Goal: Task Accomplishment & Management: Manage account settings

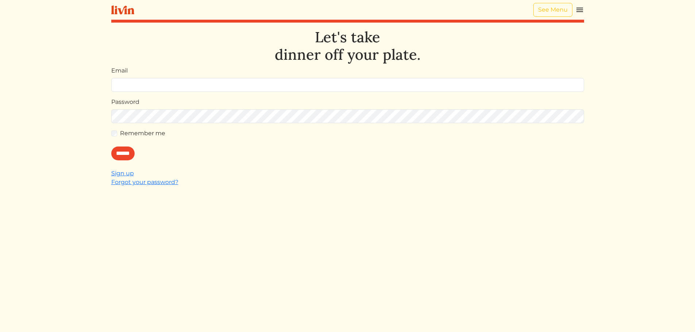
type input "**********"
click at [312, 154] on div "******" at bounding box center [347, 154] width 473 height 14
click at [124, 151] on input "******" at bounding box center [122, 154] width 23 height 14
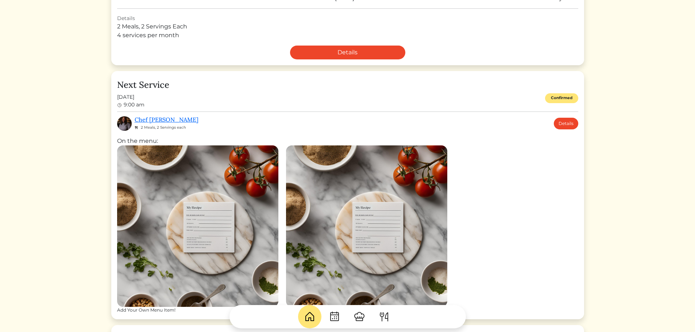
scroll to position [182, 0]
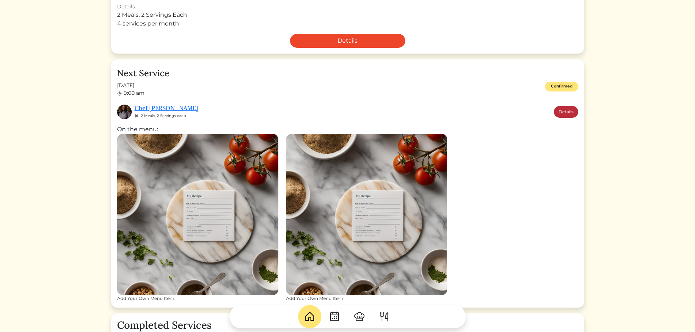
click at [563, 110] on link "Details" at bounding box center [566, 112] width 24 height 12
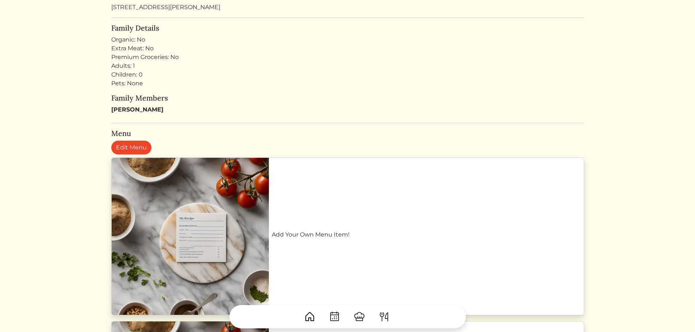
scroll to position [182, 0]
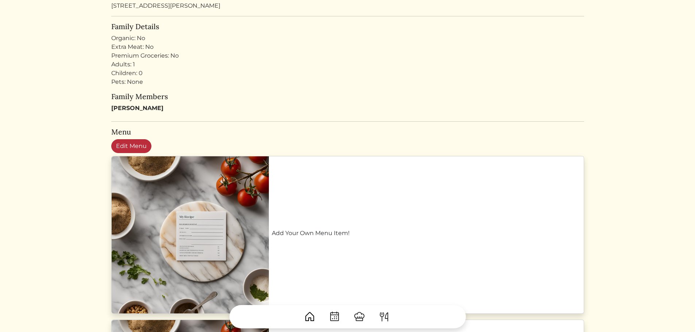
click at [130, 142] on link "Edit Menu" at bounding box center [131, 146] width 40 height 14
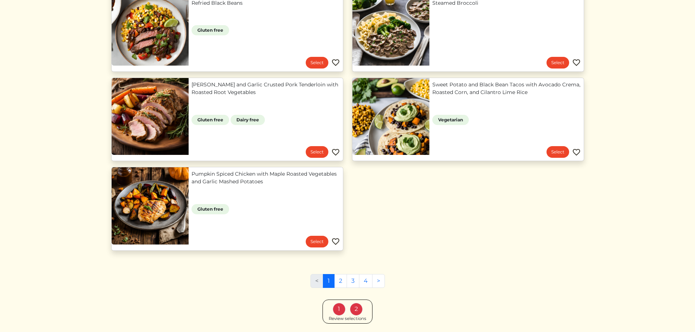
scroll to position [657, 0]
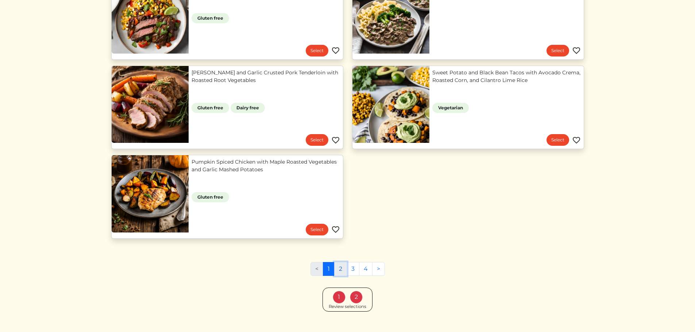
click at [342, 267] on link "2" at bounding box center [340, 269] width 13 height 14
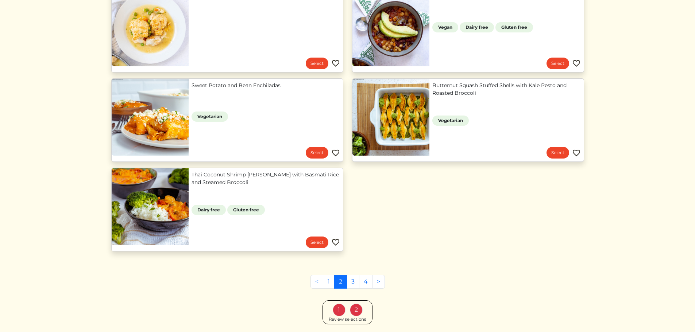
scroll to position [657, 0]
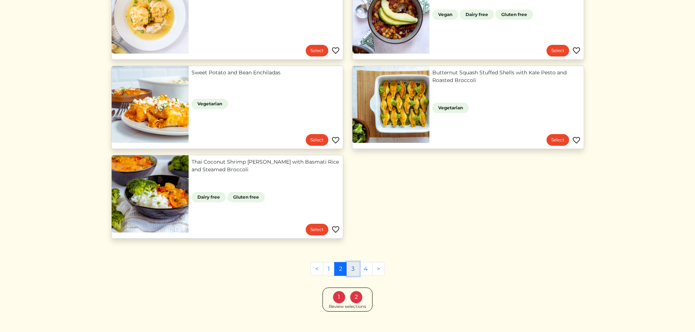
click at [352, 266] on link "3" at bounding box center [353, 269] width 13 height 14
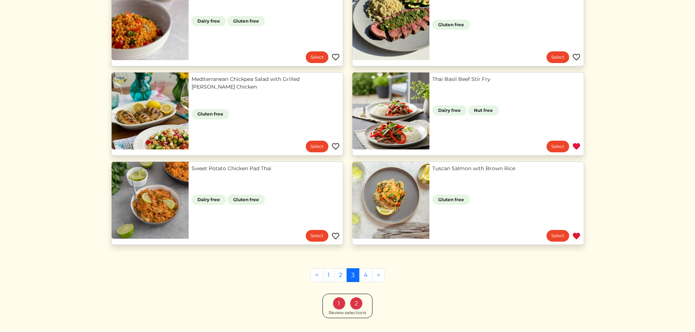
scroll to position [312, 0]
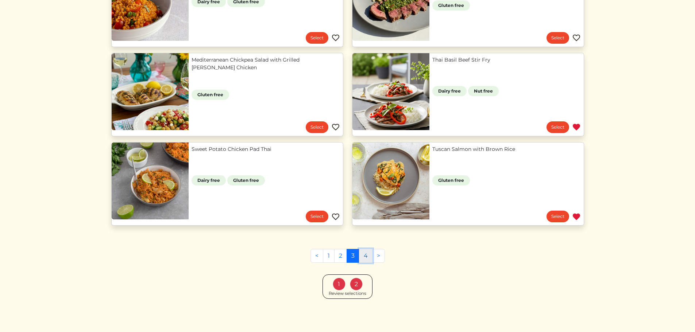
click at [363, 255] on link "4" at bounding box center [365, 256] width 13 height 14
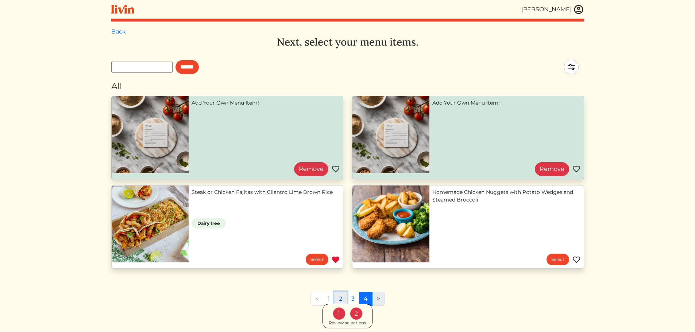
click at [341, 297] on link "2" at bounding box center [340, 299] width 13 height 14
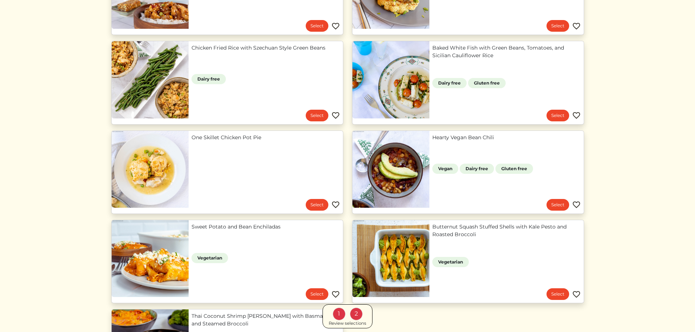
scroll to position [511, 0]
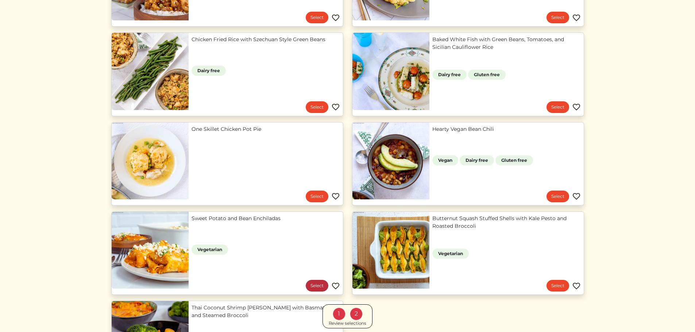
click at [320, 285] on link "Select" at bounding box center [317, 286] width 23 height 12
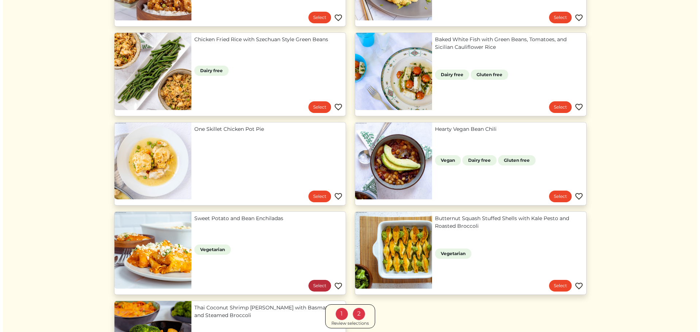
scroll to position [0, 0]
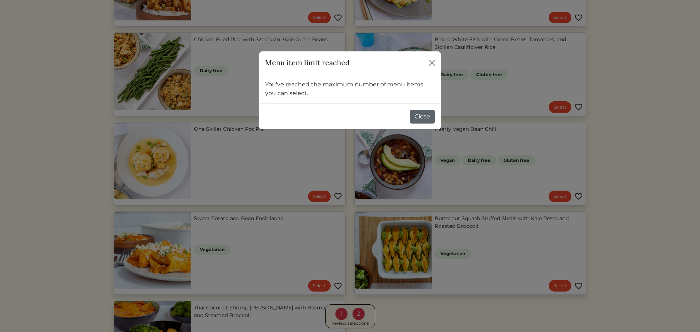
click at [417, 120] on button "Close" at bounding box center [422, 117] width 25 height 14
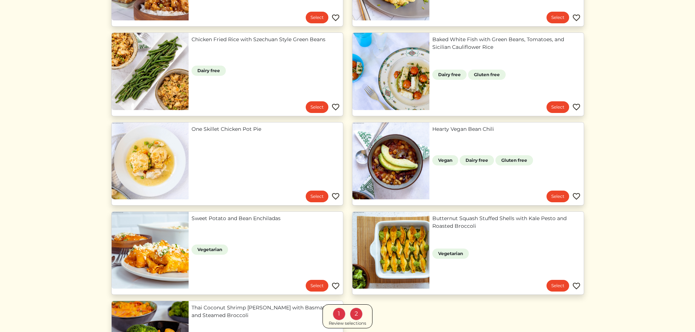
scroll to position [669, 0]
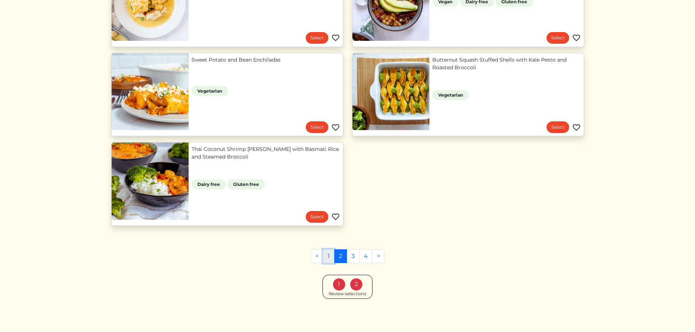
click at [326, 255] on link "1" at bounding box center [329, 257] width 12 height 14
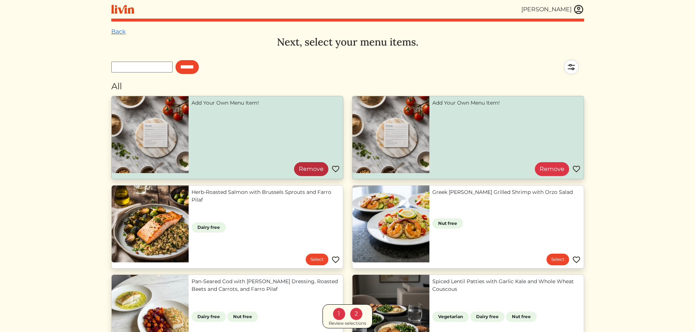
click at [319, 169] on link "Remove" at bounding box center [311, 169] width 34 height 14
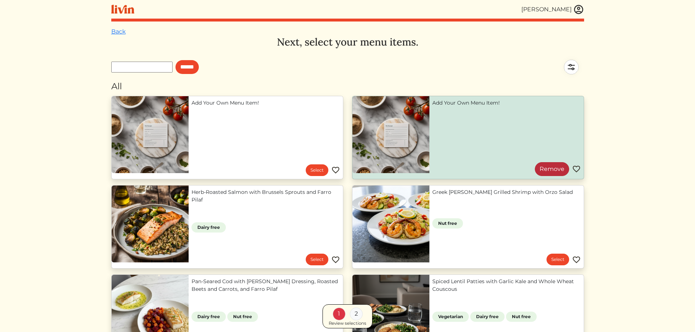
click at [548, 166] on link "Remove" at bounding box center [552, 169] width 34 height 14
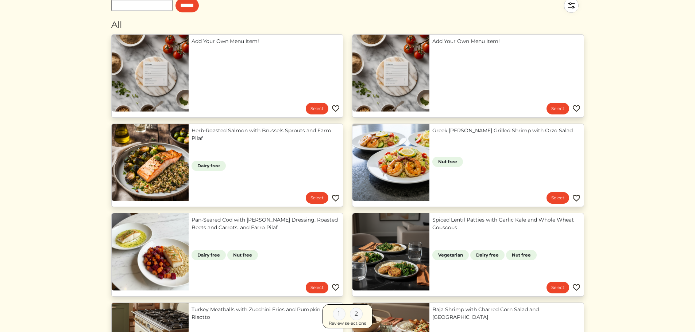
scroll to position [73, 0]
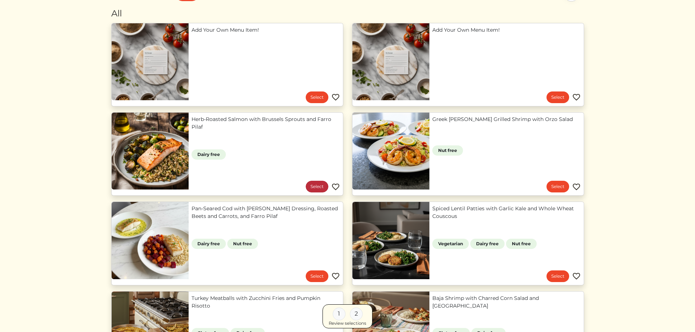
click at [320, 182] on link "Select" at bounding box center [317, 187] width 23 height 12
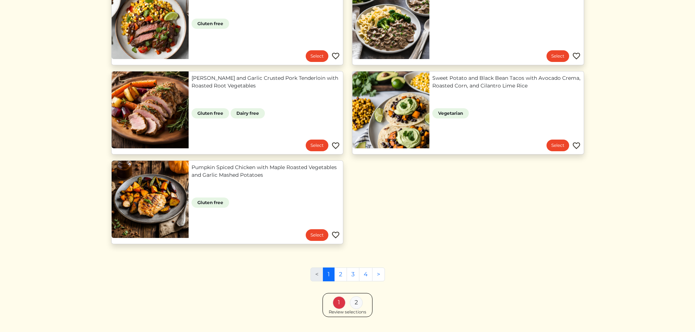
scroll to position [669, 0]
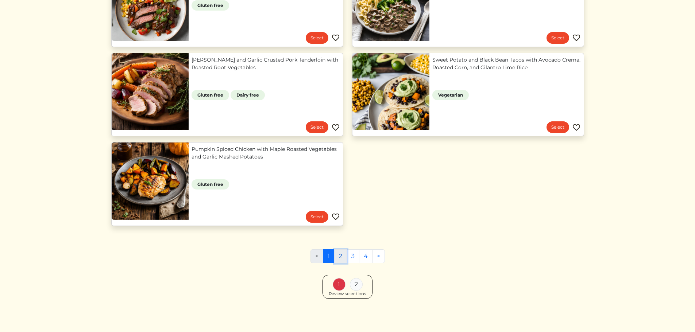
click at [341, 256] on link "2" at bounding box center [340, 257] width 13 height 14
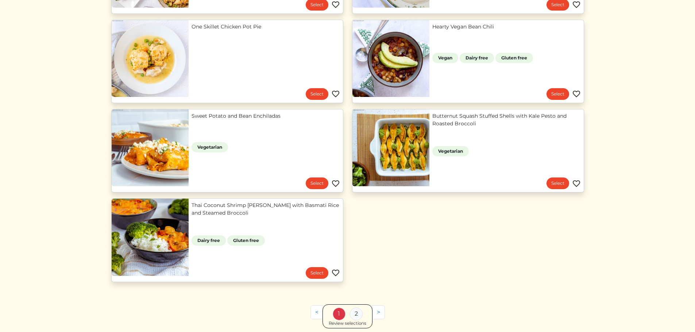
scroll to position [620, 0]
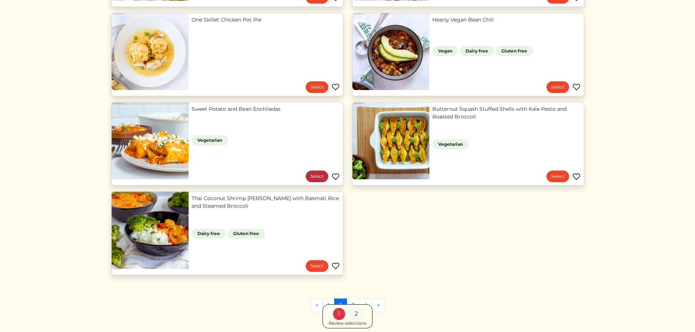
click at [316, 174] on link "Select" at bounding box center [317, 177] width 23 height 12
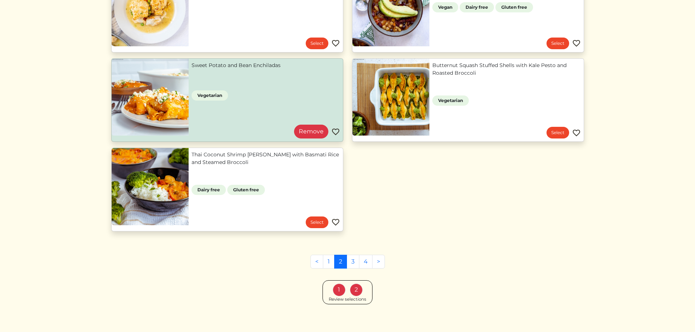
scroll to position [669, 0]
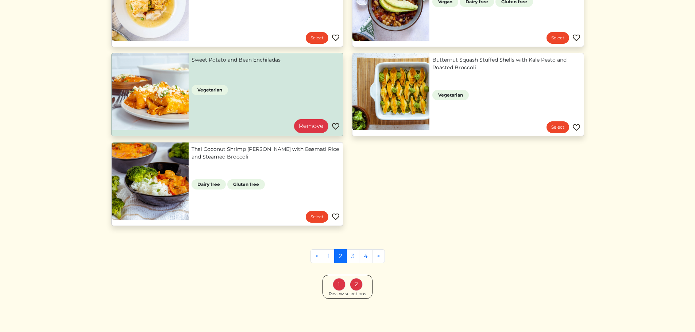
click at [346, 293] on div "Review selections" at bounding box center [348, 294] width 38 height 7
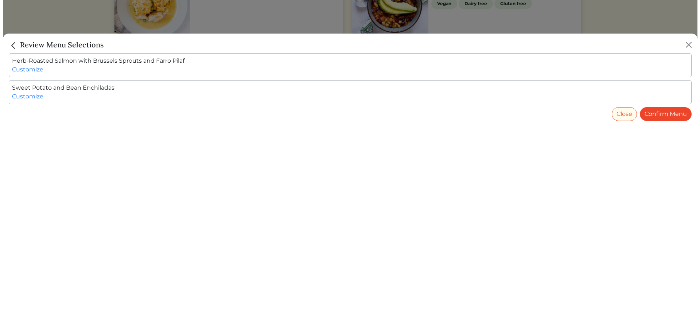
scroll to position [661, 0]
click at [656, 110] on link "Confirm Menu" at bounding box center [669, 114] width 52 height 14
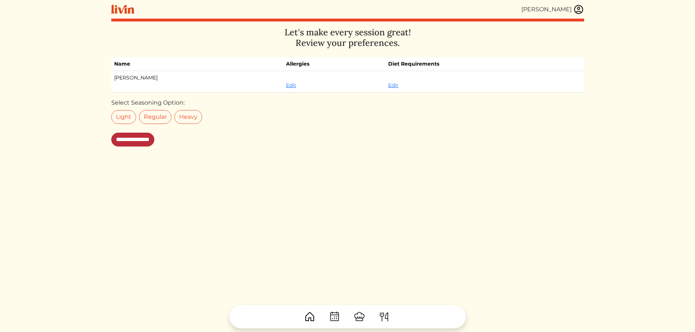
click at [154, 140] on input "**********" at bounding box center [132, 140] width 43 height 14
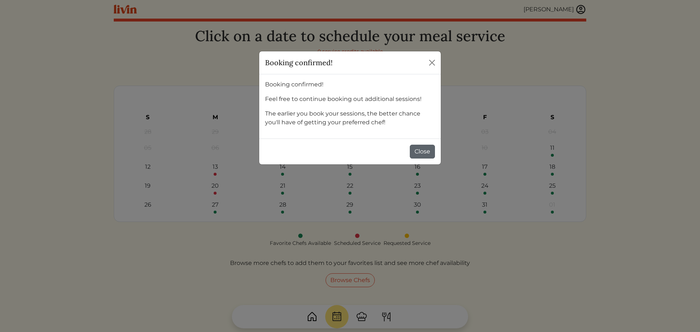
click at [419, 148] on button "Close" at bounding box center [422, 152] width 25 height 14
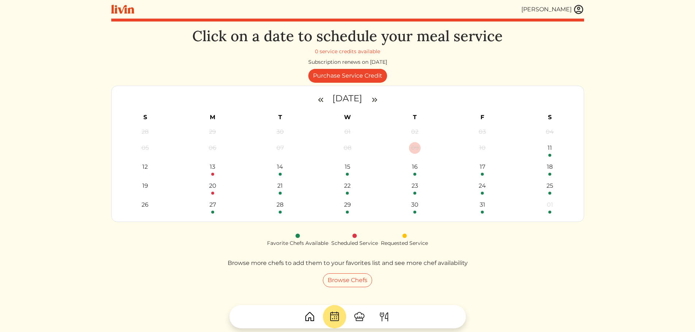
click at [580, 9] on img at bounding box center [578, 9] width 11 height 11
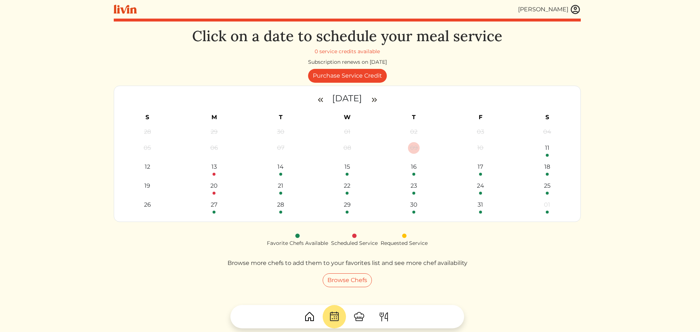
click at [492, 54] on div at bounding box center [350, 166] width 700 height 332
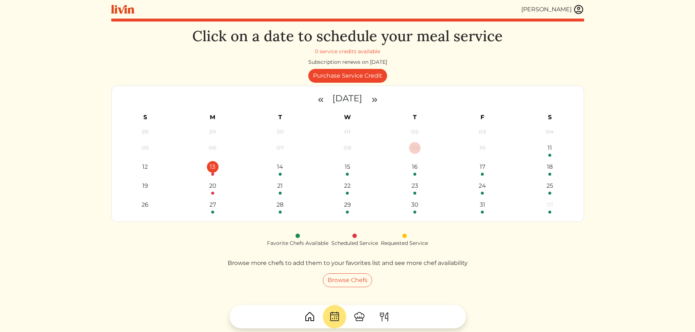
click at [212, 168] on div "13" at bounding box center [213, 167] width 12 height 12
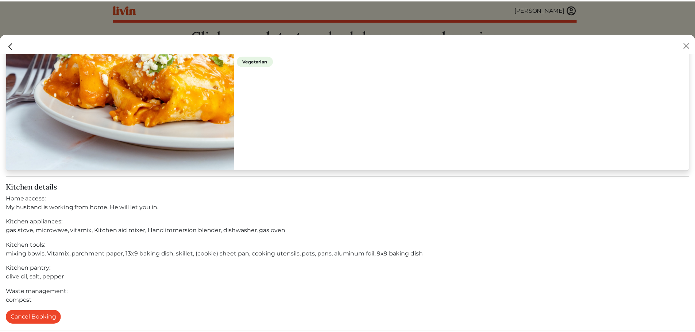
scroll to position [660, 0]
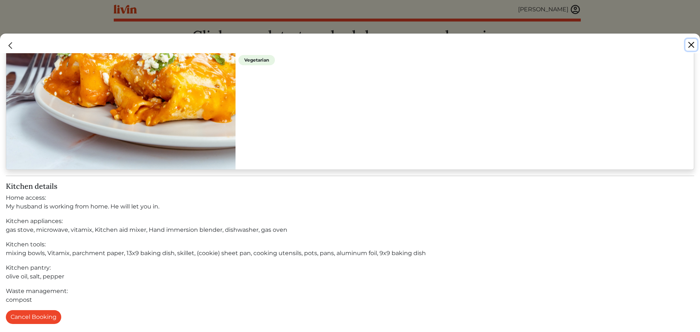
click at [687, 44] on button "Close" at bounding box center [692, 45] width 12 height 12
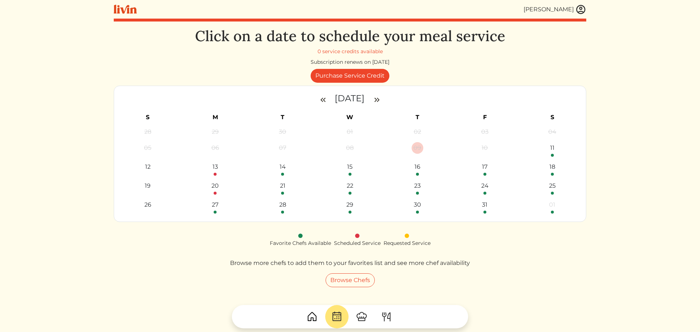
scroll to position [657, 0]
click at [578, 11] on img at bounding box center [578, 9] width 11 height 11
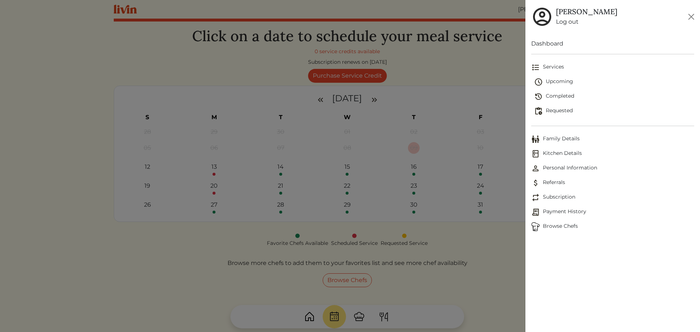
click at [570, 20] on link "Log out" at bounding box center [586, 22] width 61 height 9
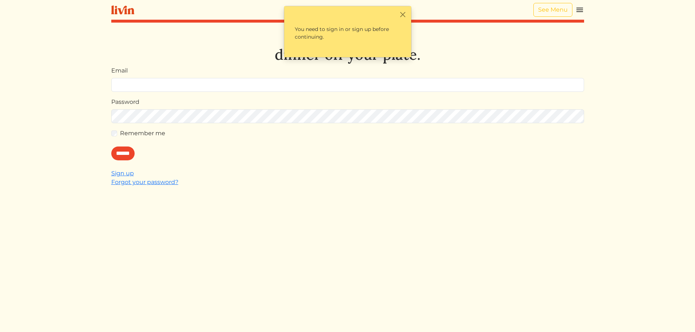
type input "**********"
